Goal: Transaction & Acquisition: Purchase product/service

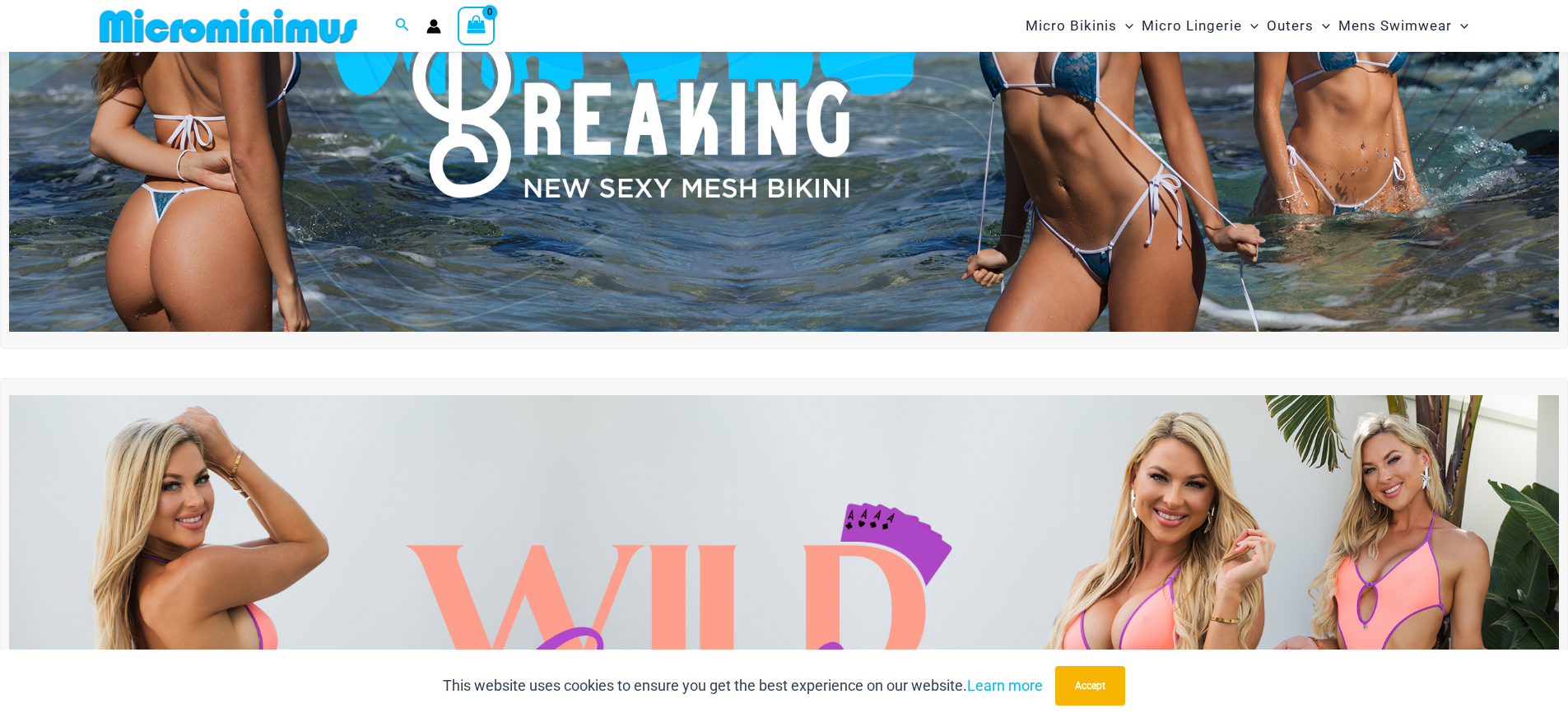
scroll to position [288, 0]
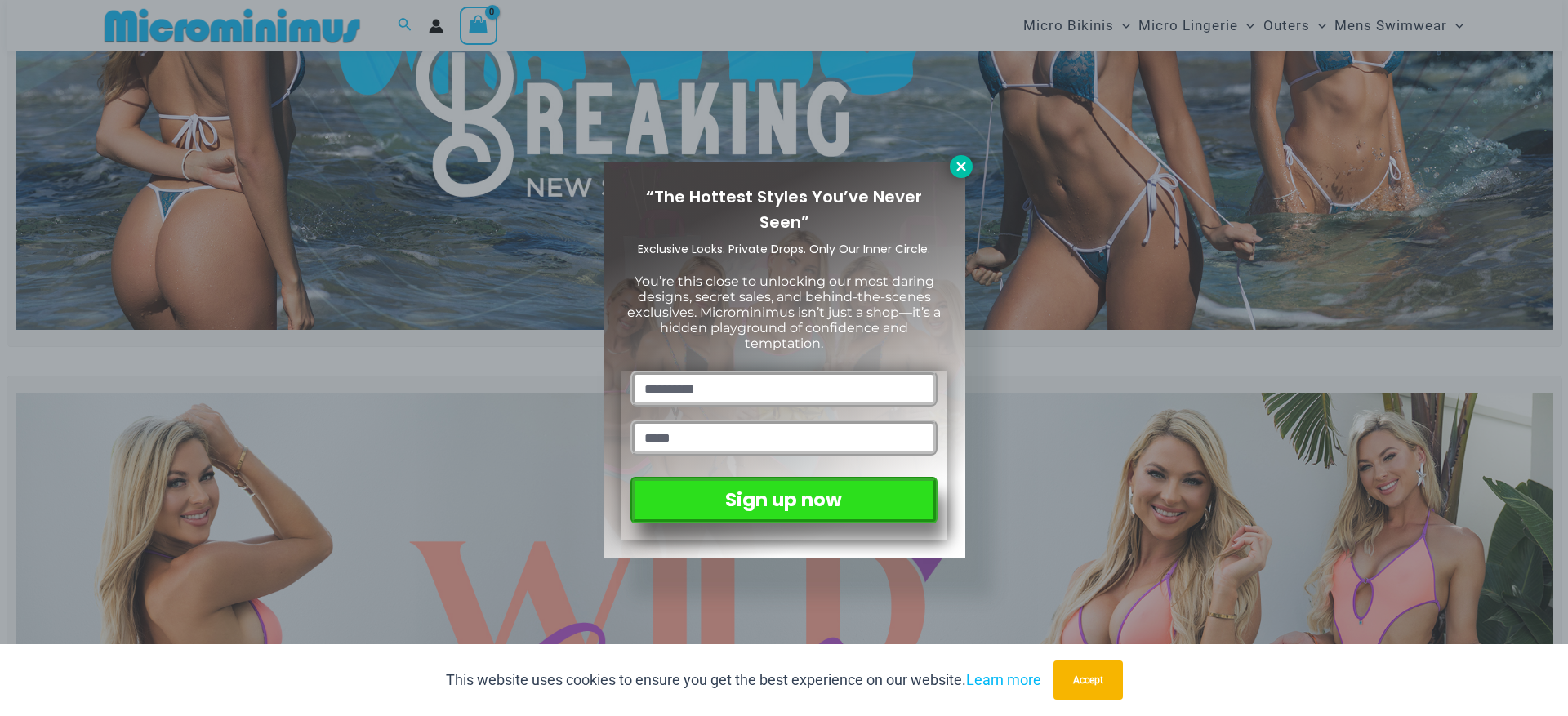
click at [963, 162] on icon at bounding box center [961, 166] width 15 height 15
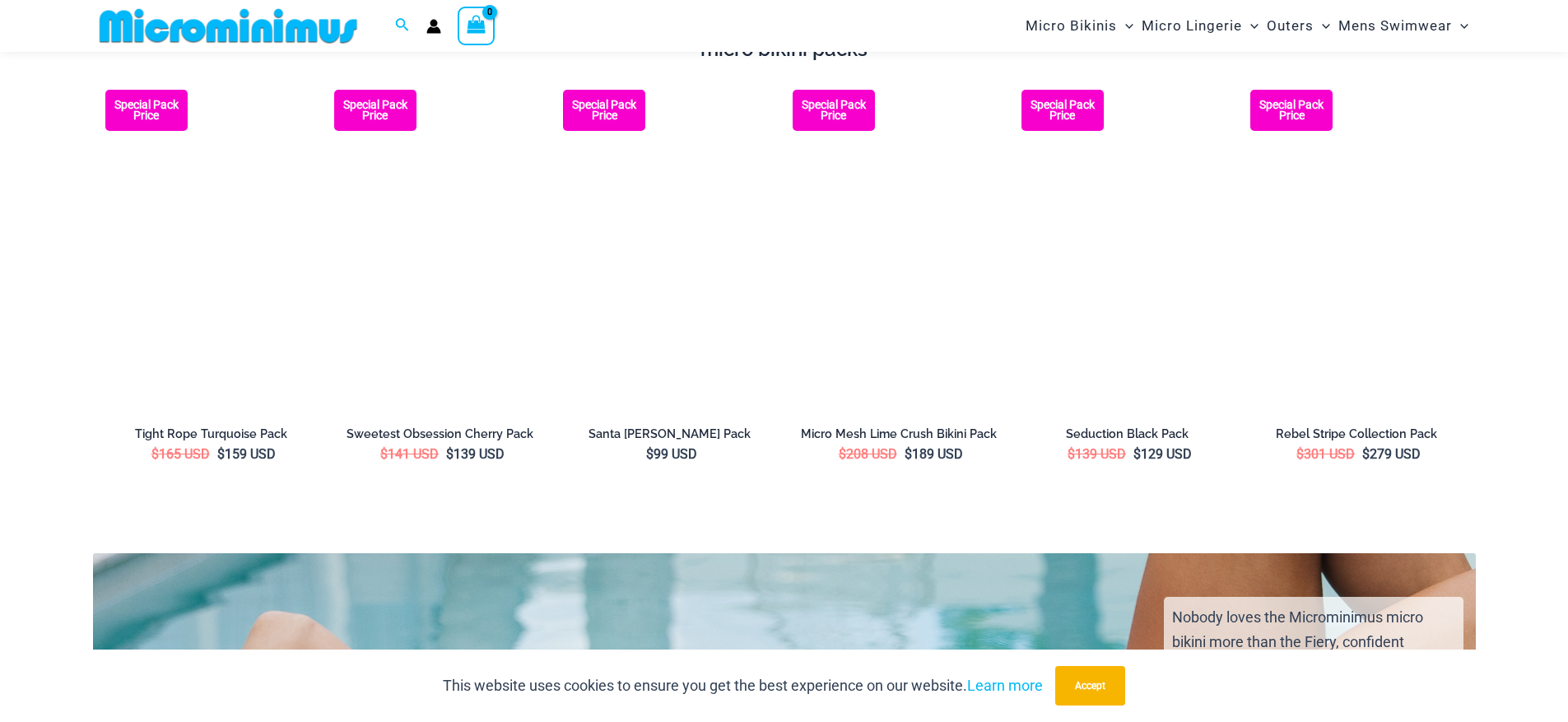
scroll to position [2975, 0]
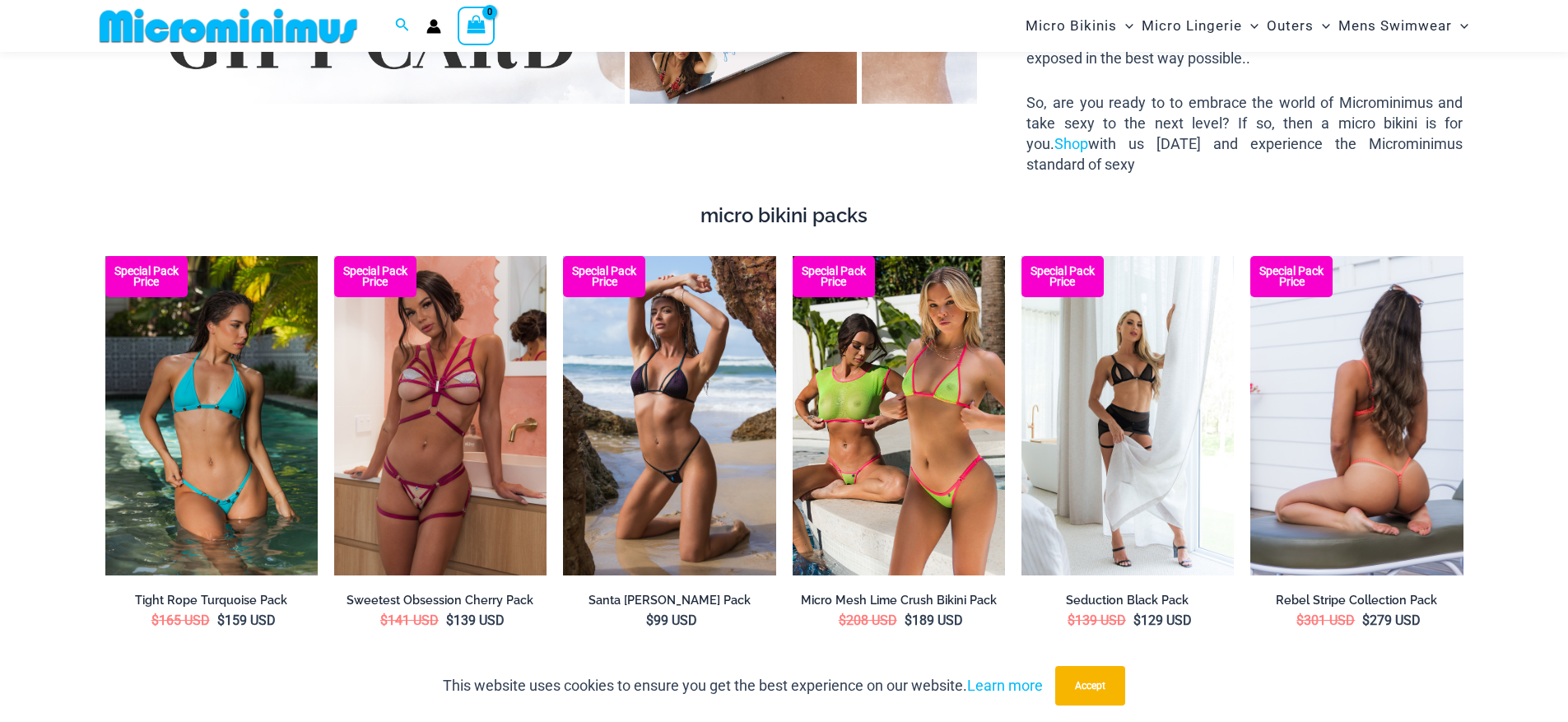
click at [1346, 369] on img at bounding box center [1357, 416] width 213 height 320
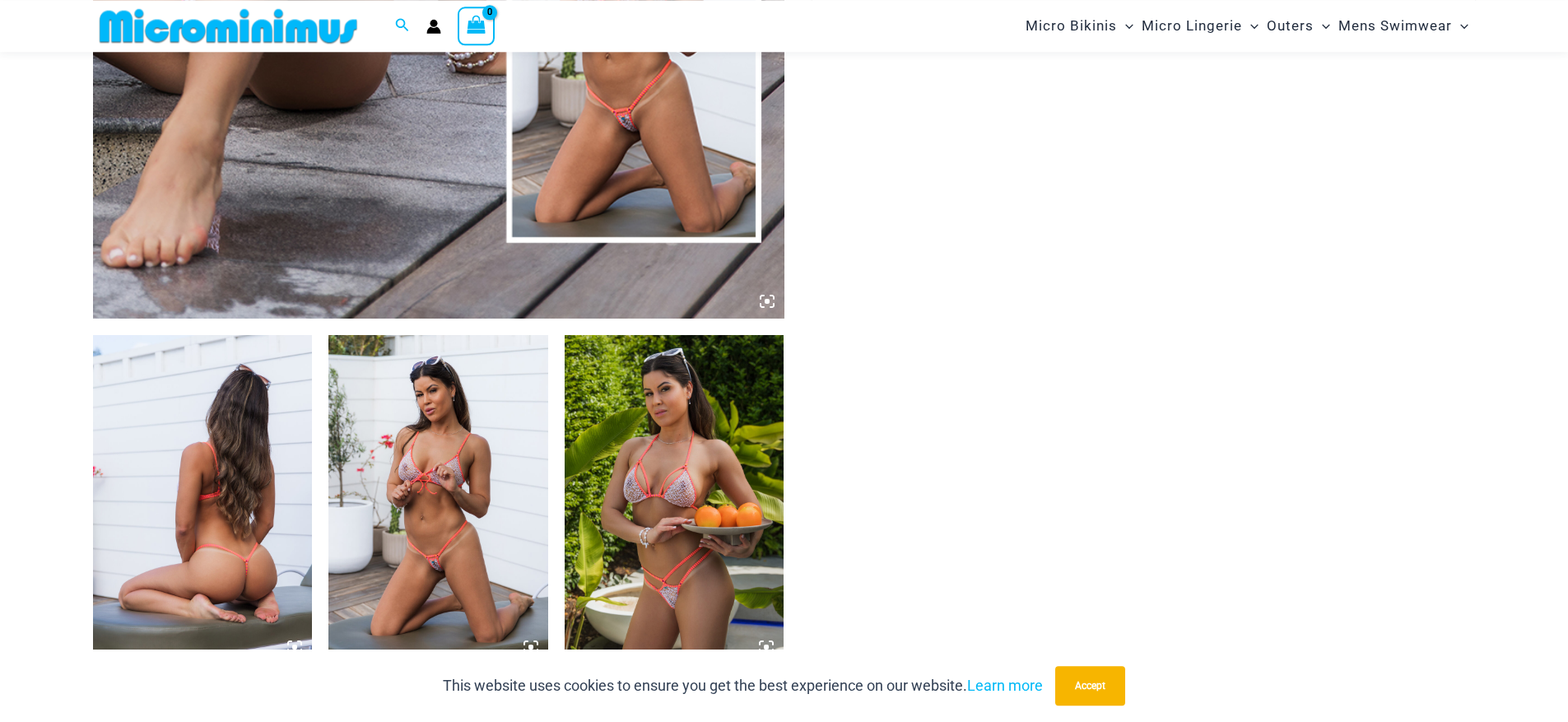
scroll to position [933, 0]
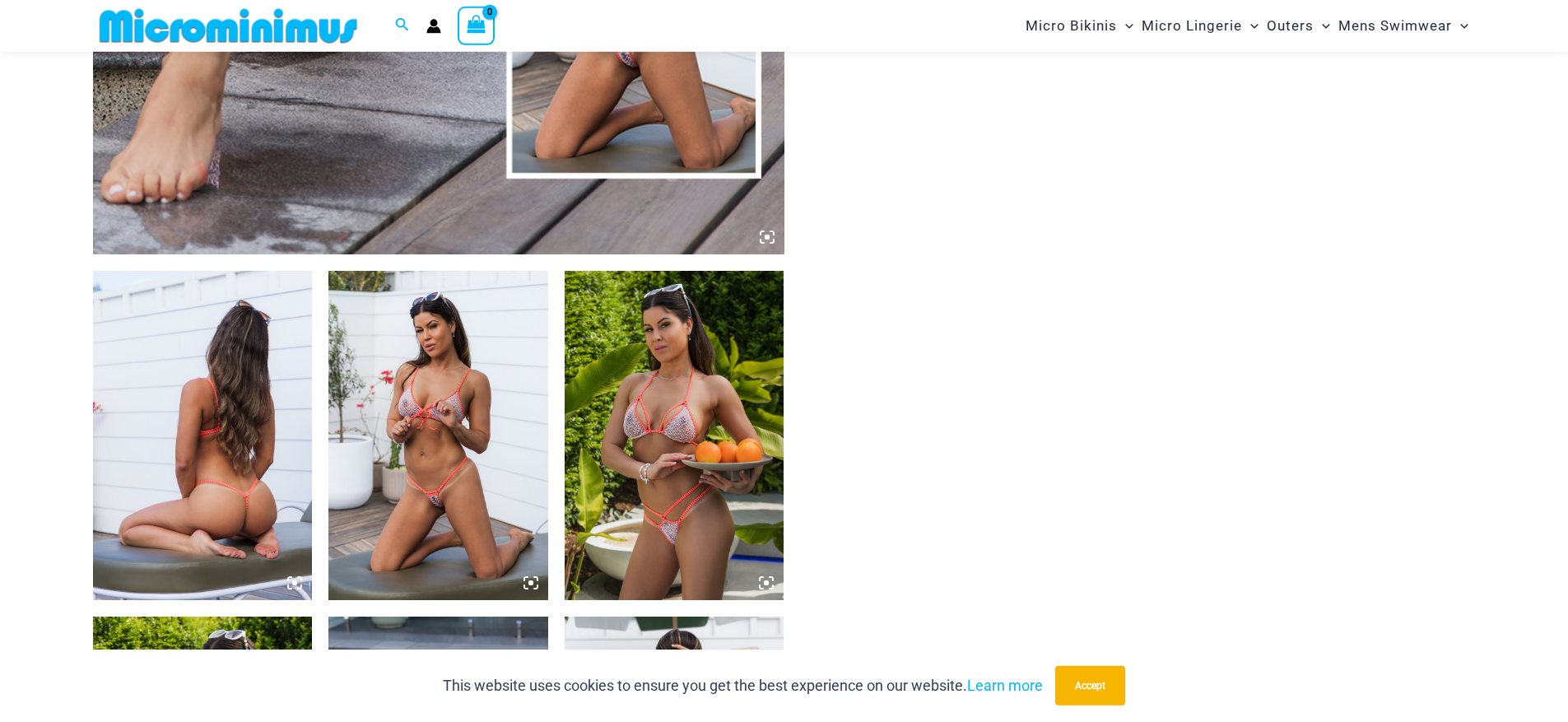
click at [221, 452] on img at bounding box center [202, 435] width 220 height 329
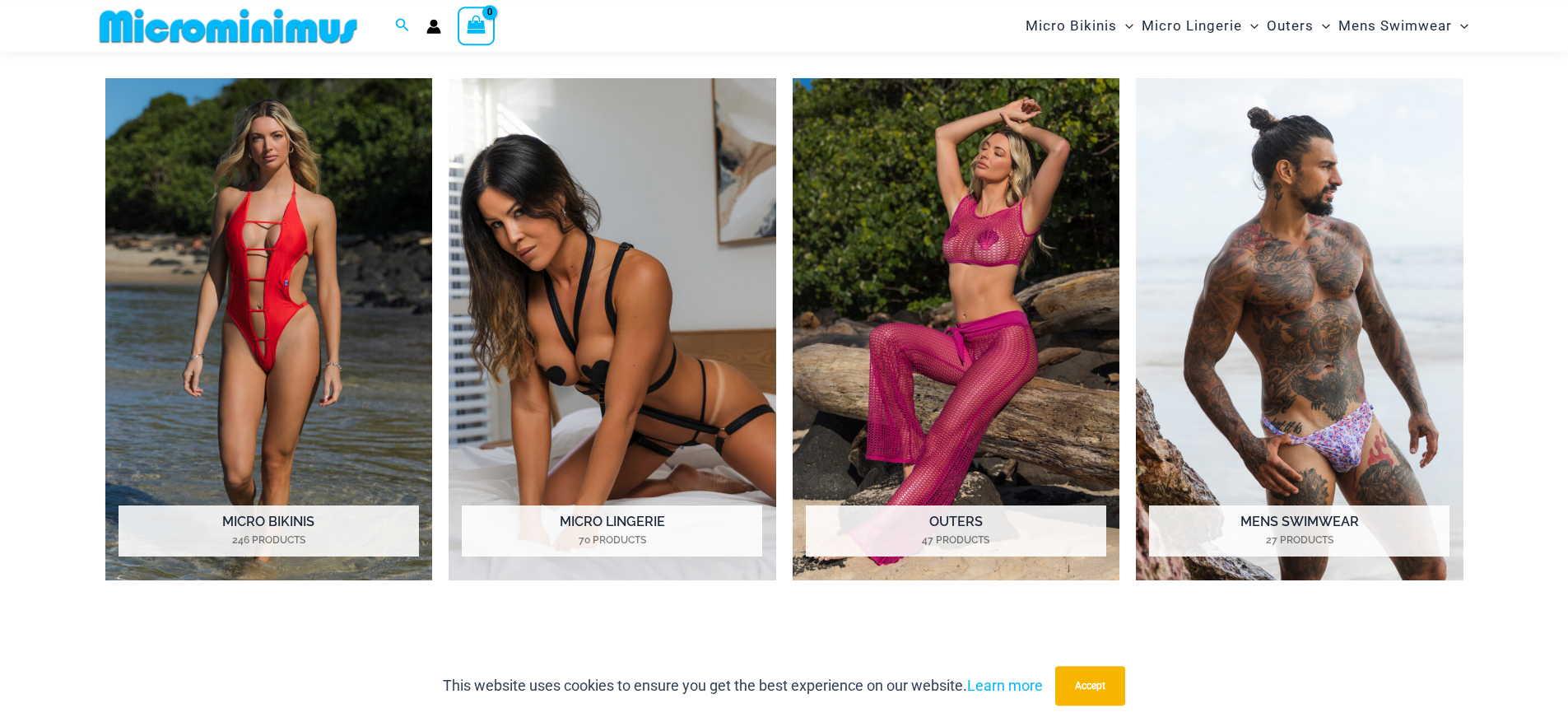
scroll to position [1342, 0]
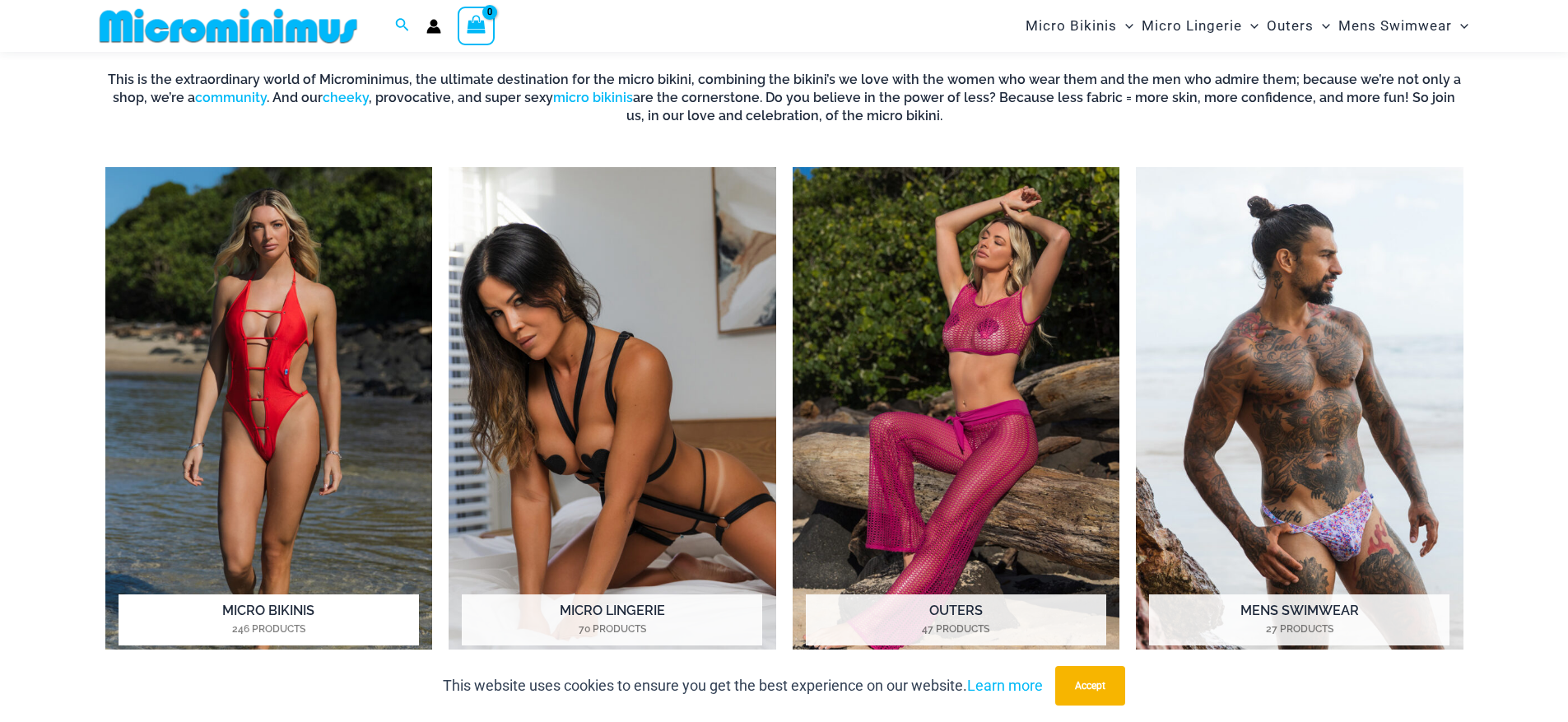
click at [276, 612] on h2 "Micro Bikinis 246 Products" at bounding box center [269, 620] width 301 height 51
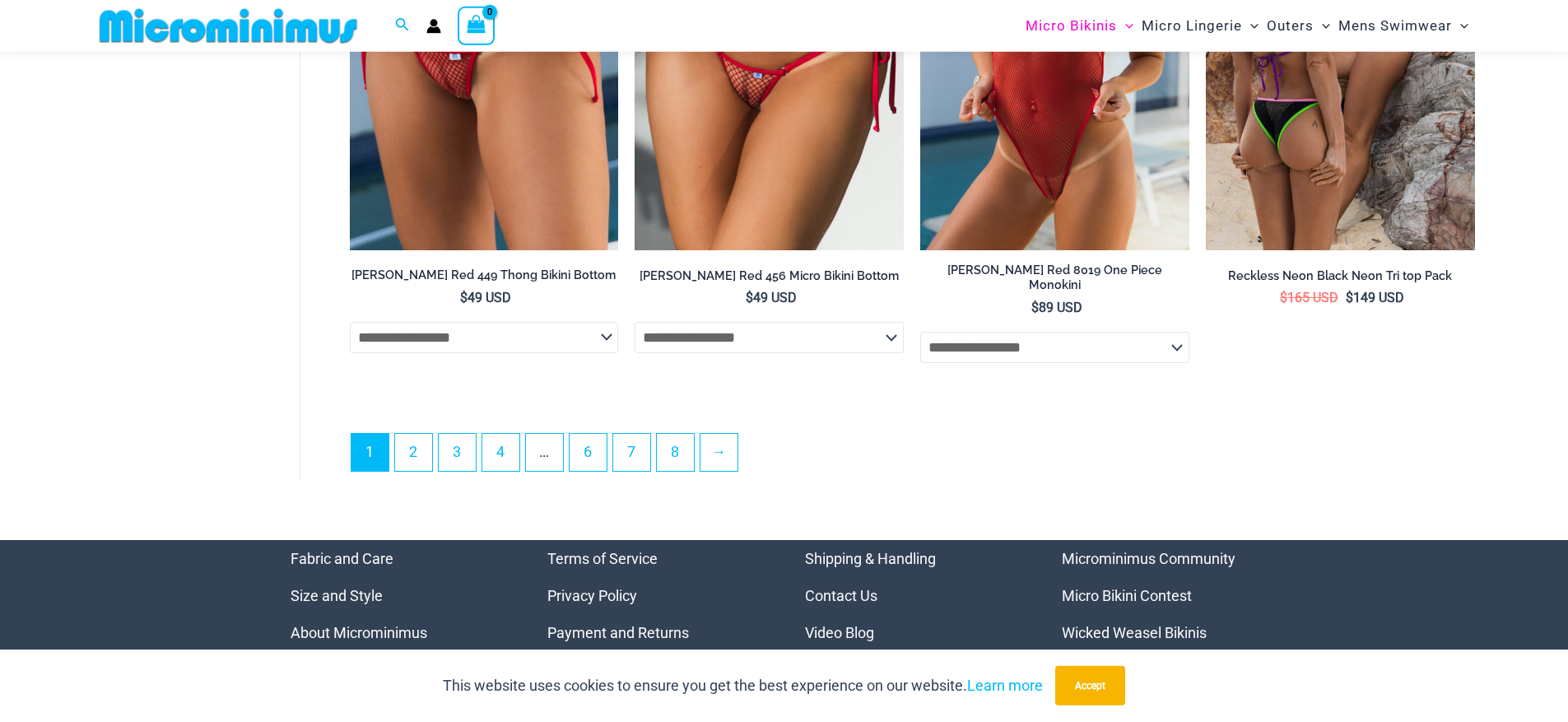
scroll to position [4608, 0]
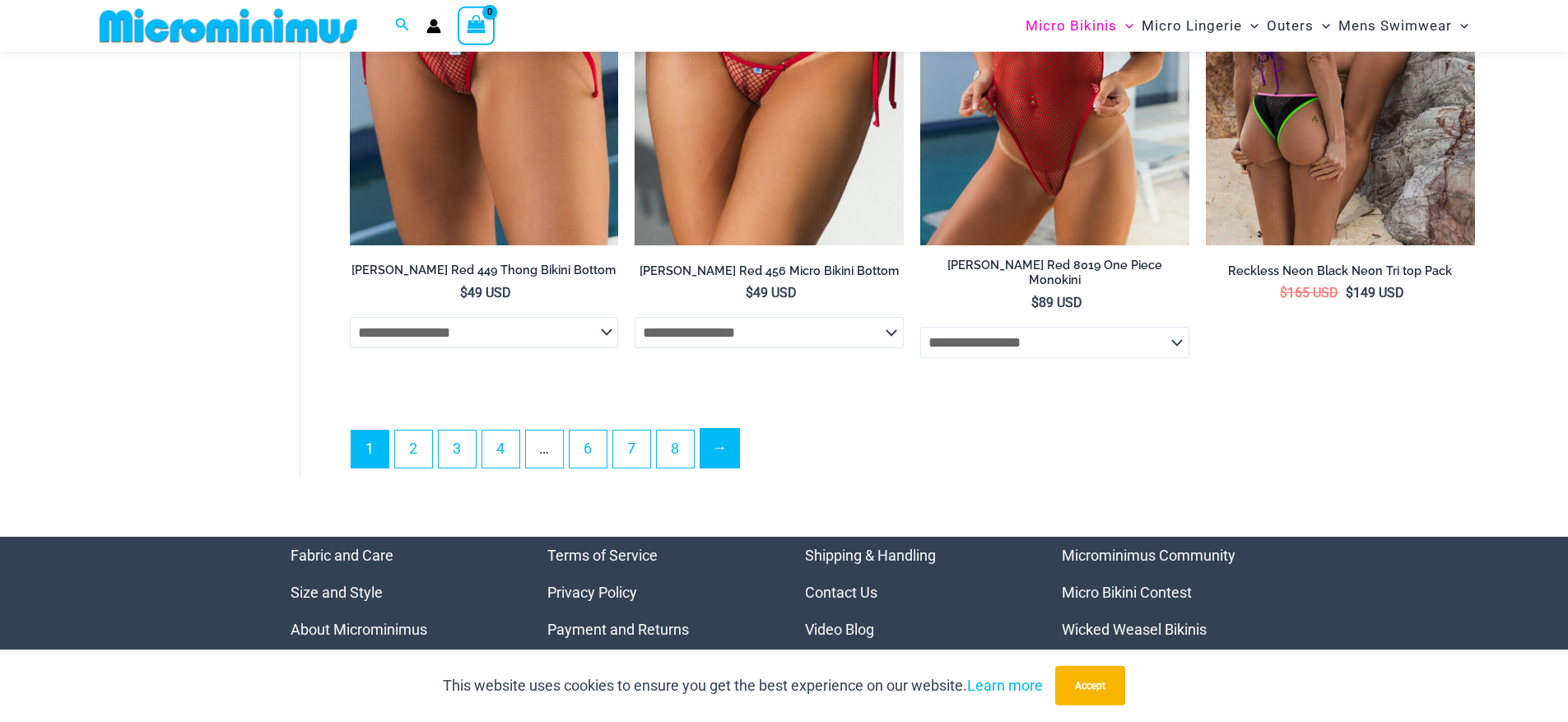
click at [729, 432] on link "→" at bounding box center [719, 448] width 38 height 38
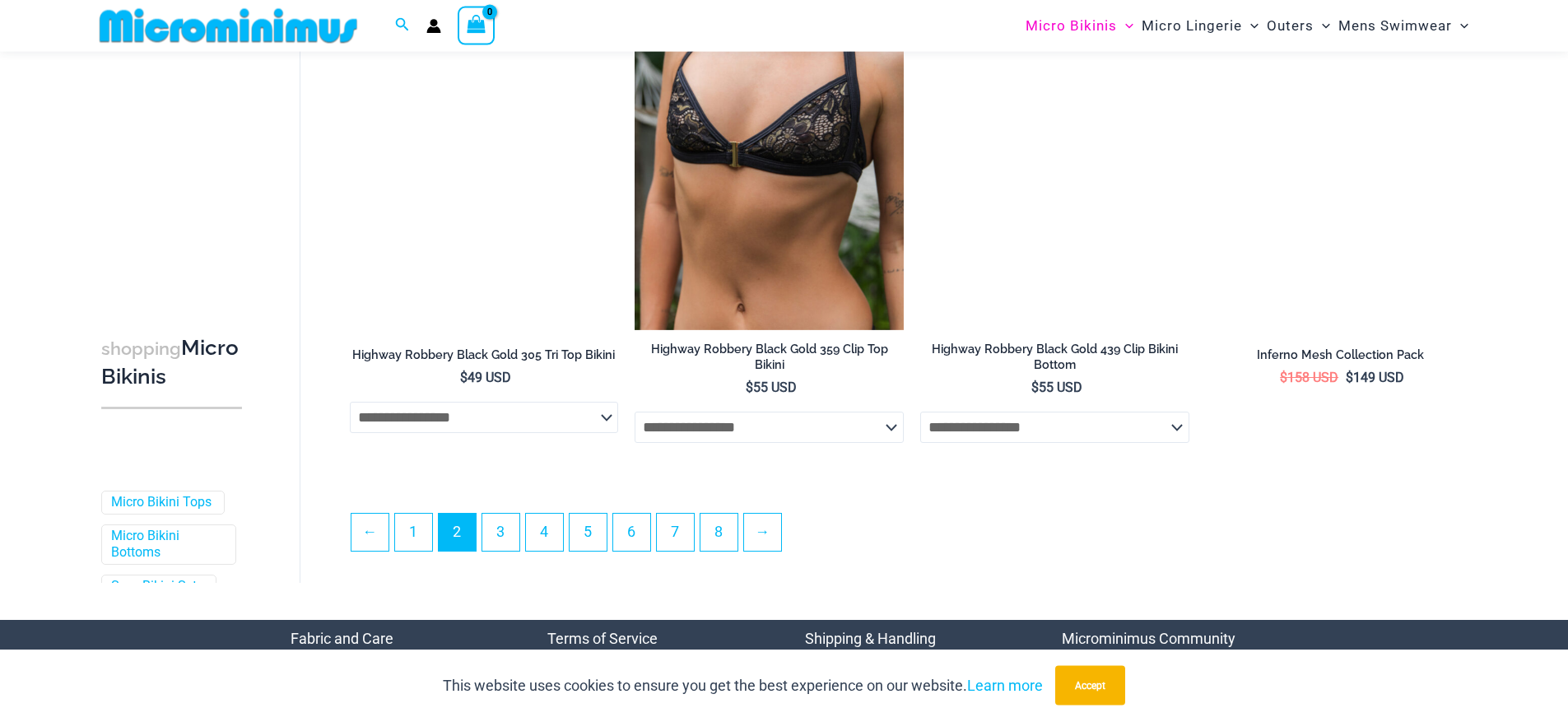
scroll to position [4228, 0]
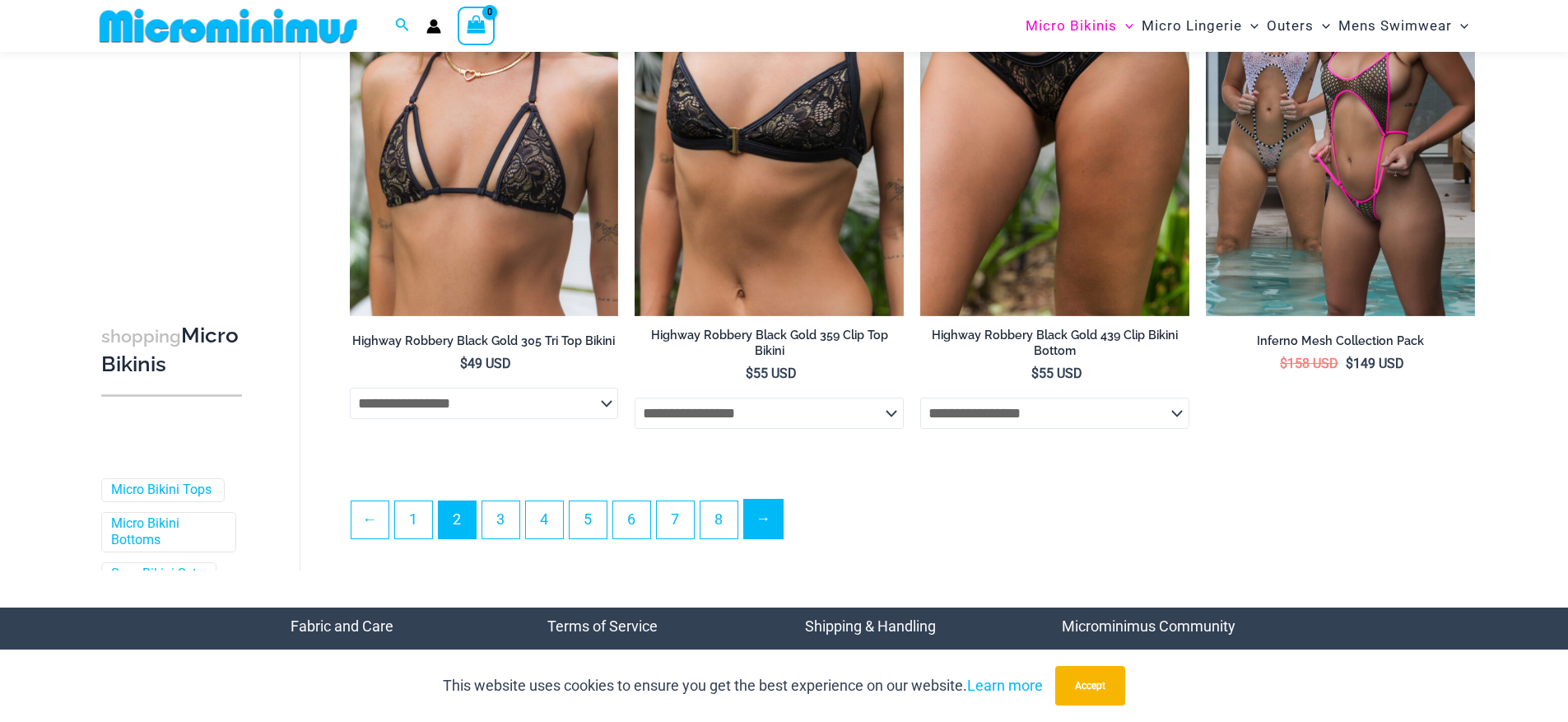
click at [767, 509] on link "→" at bounding box center [763, 518] width 38 height 38
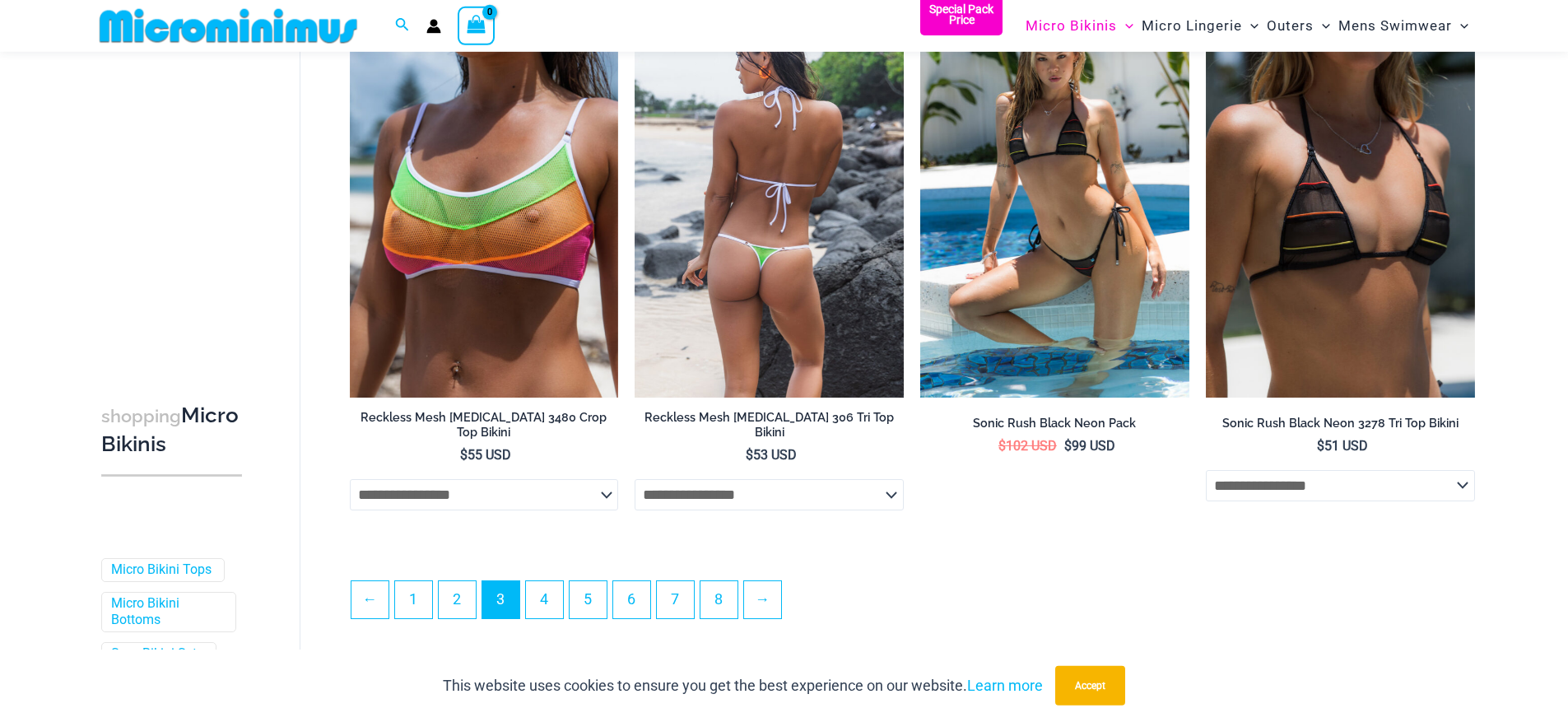
scroll to position [4179, 0]
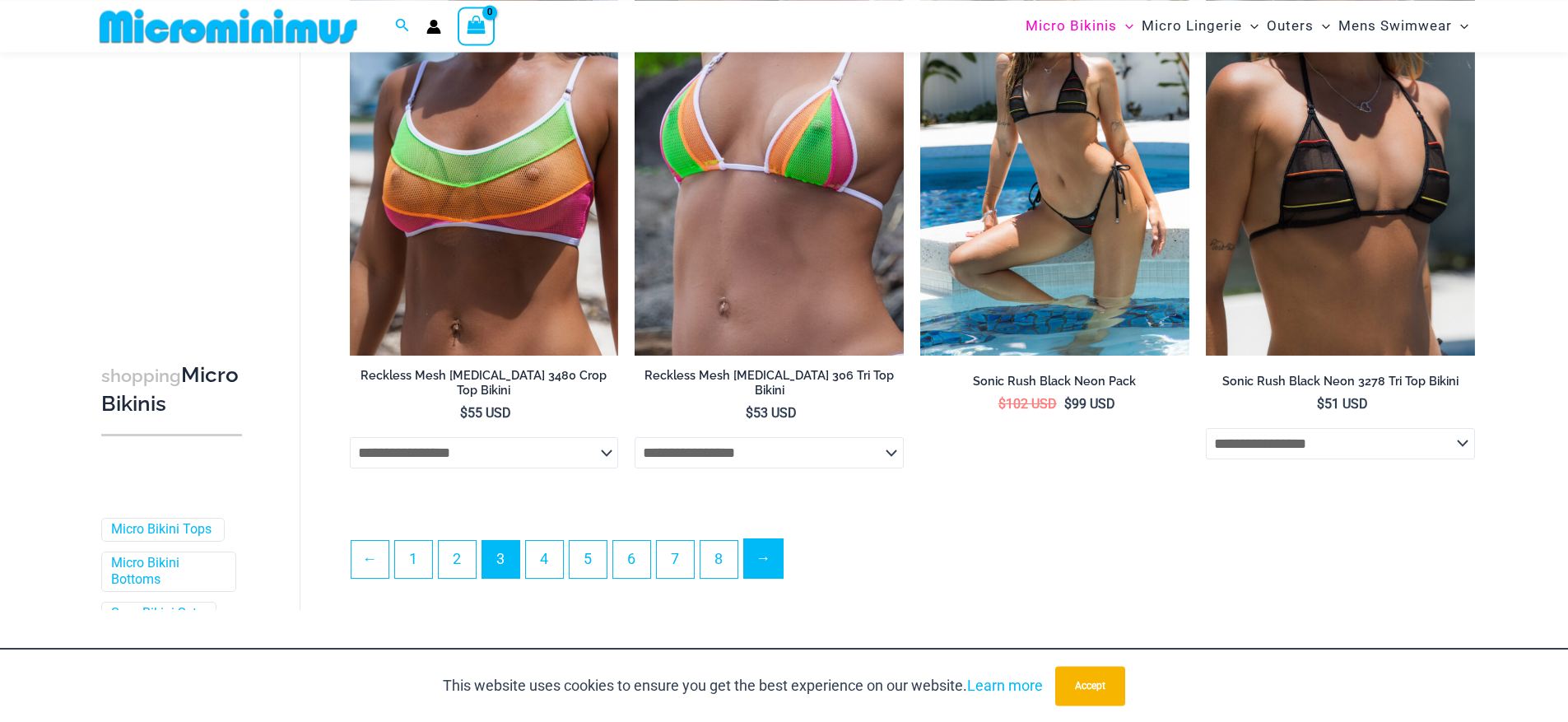
click at [774, 539] on link "→" at bounding box center [763, 558] width 38 height 38
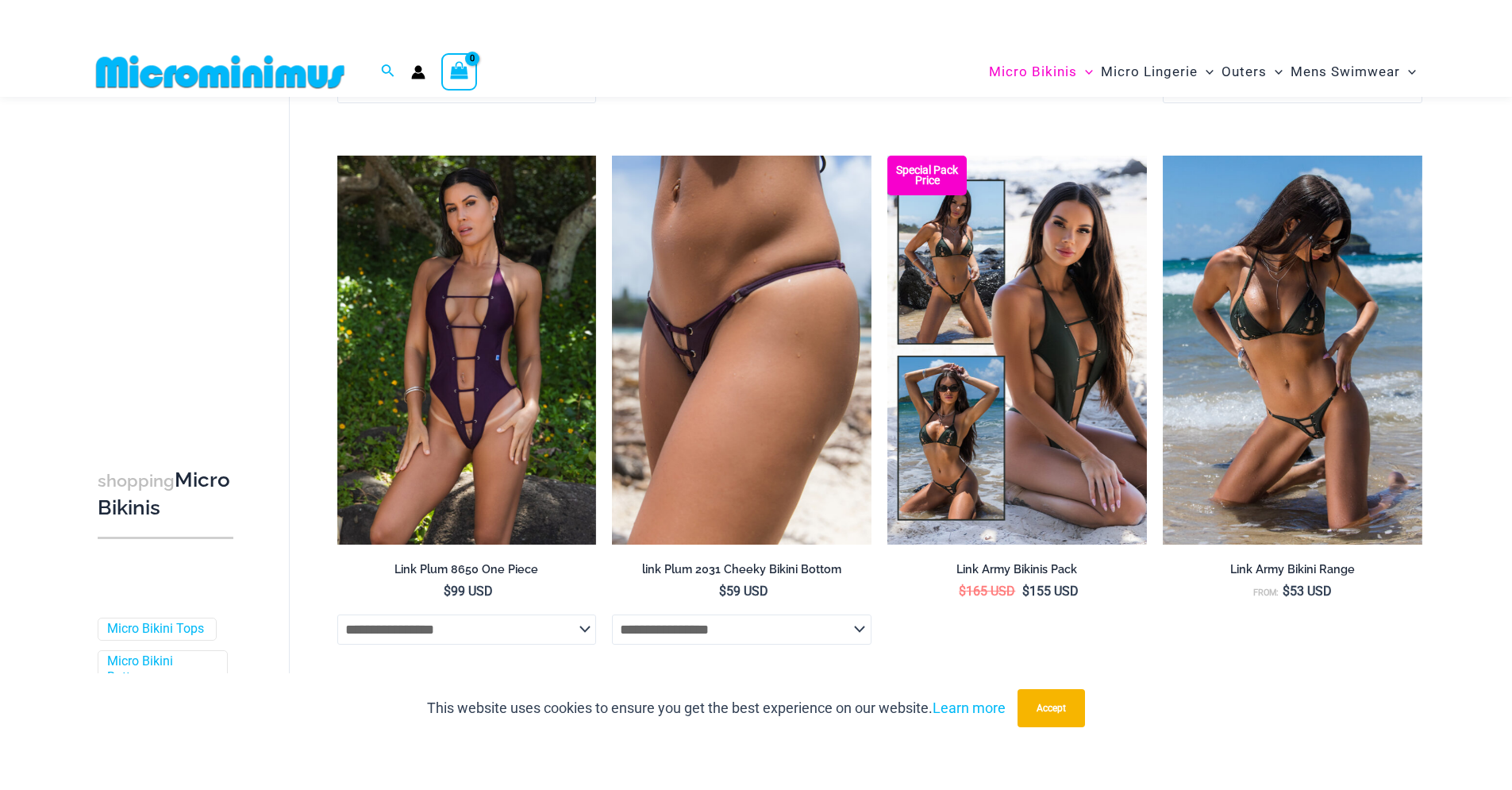
scroll to position [608, 0]
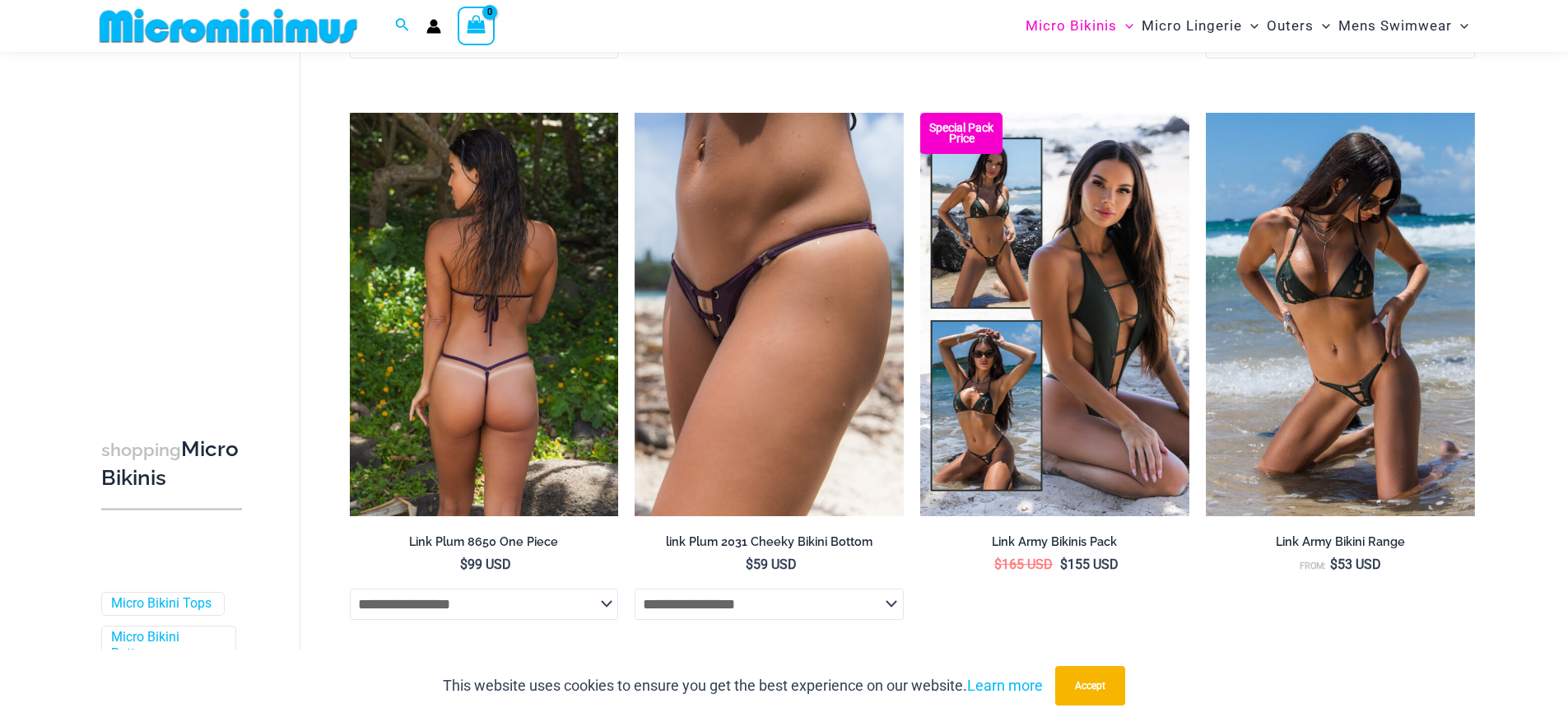
click at [546, 378] on img at bounding box center [484, 314] width 269 height 403
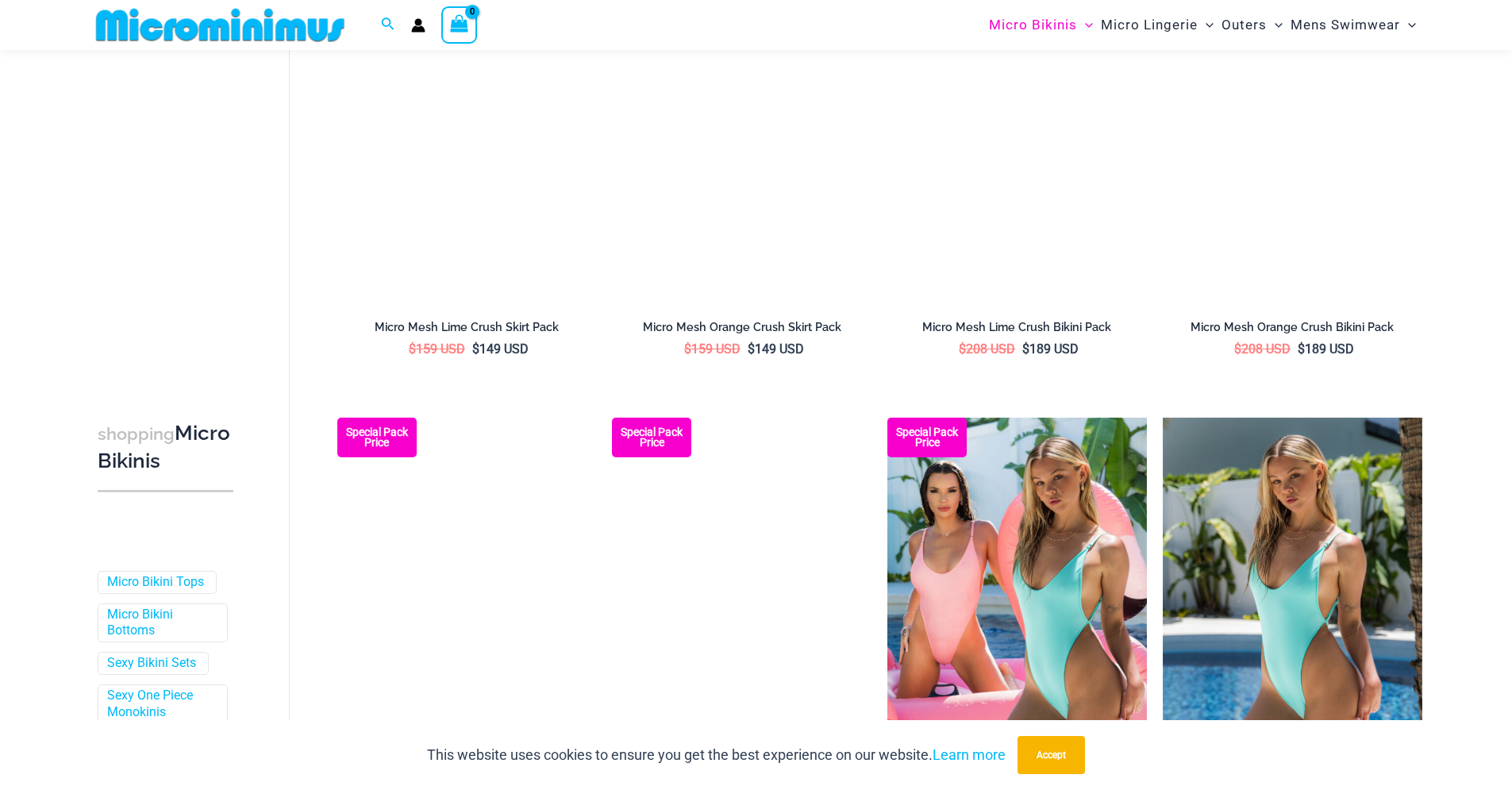
scroll to position [3683, 0]
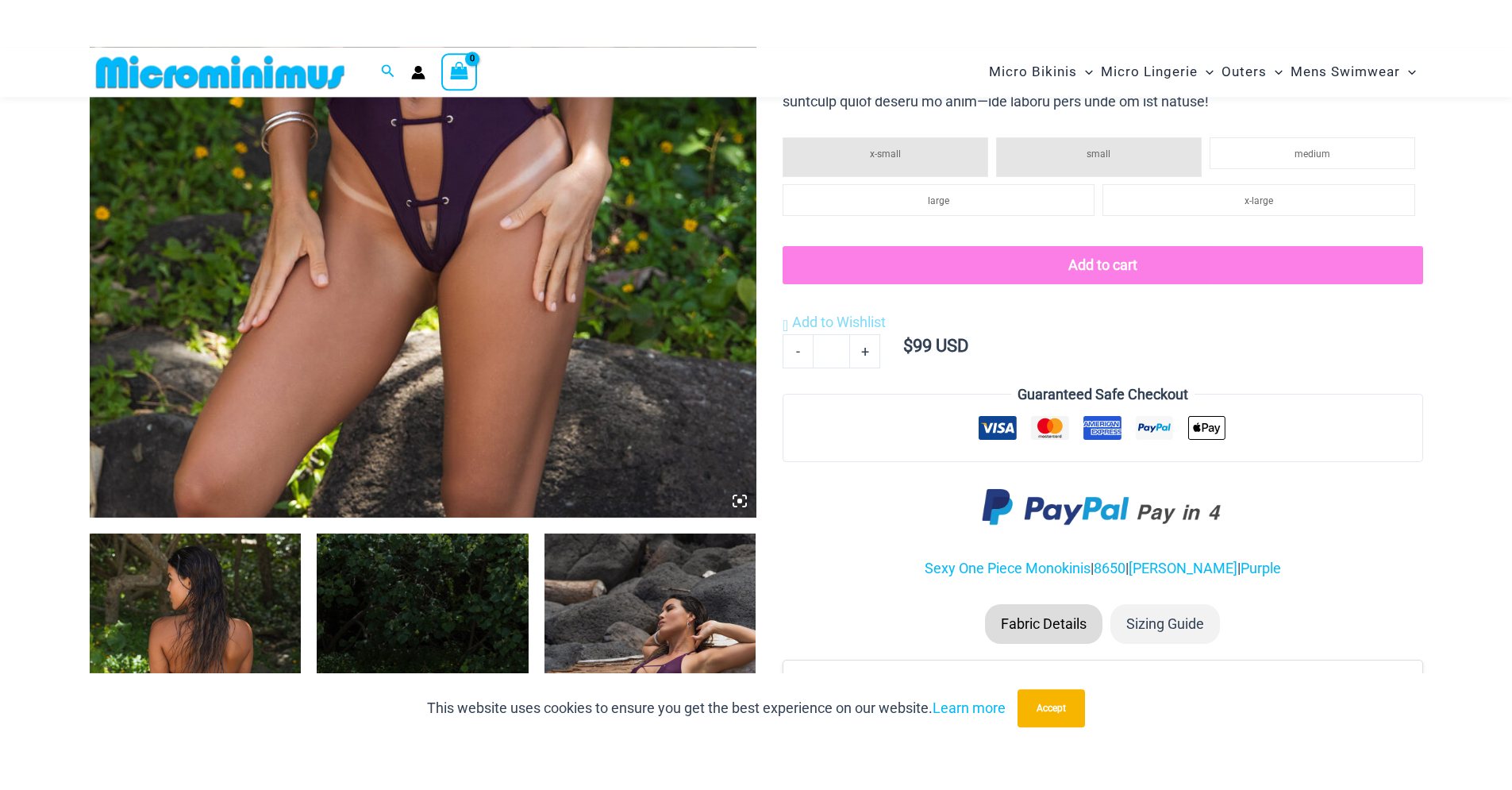
scroll to position [888, 0]
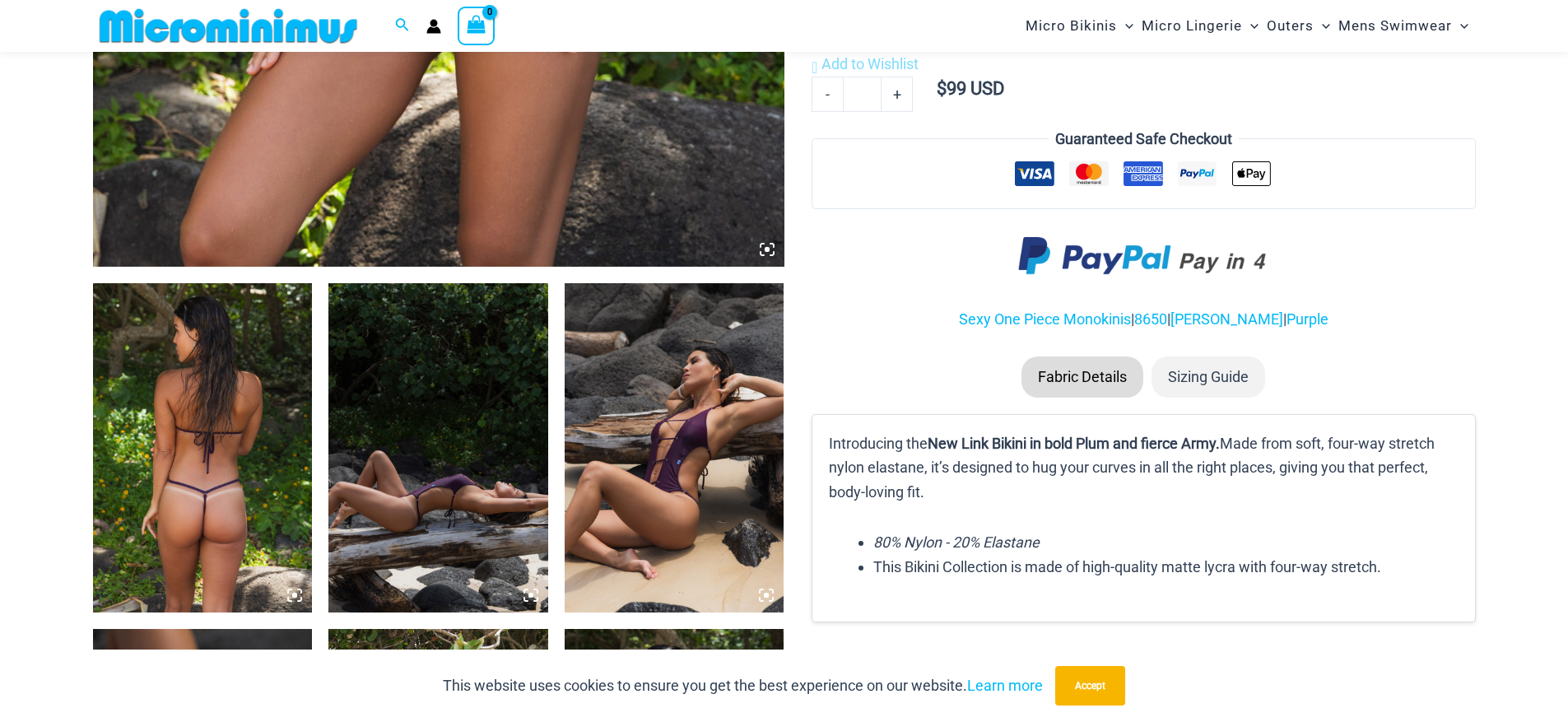
click at [228, 433] on img at bounding box center [202, 448] width 220 height 329
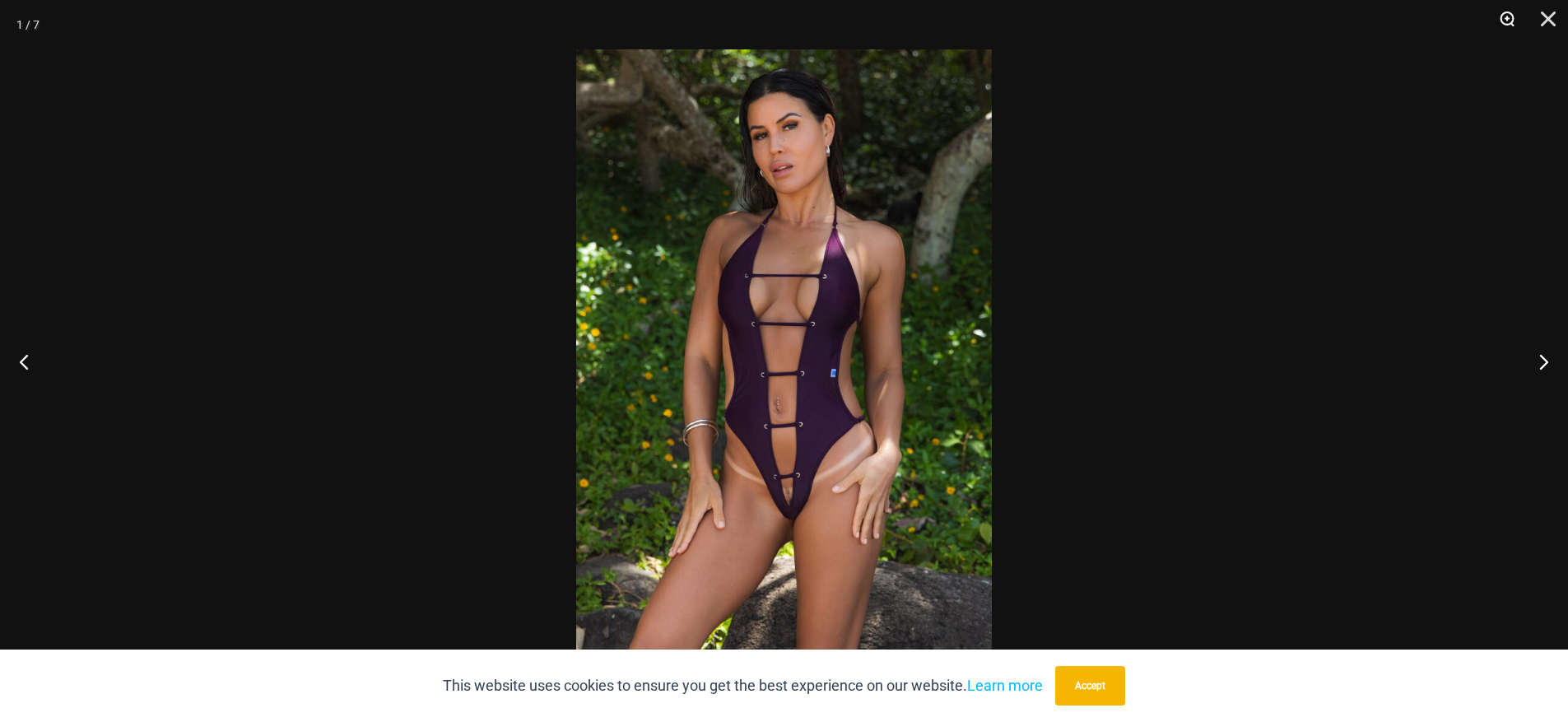
click at [1499, 18] on button "Zoom" at bounding box center [1501, 24] width 41 height 49
